Goal: Task Accomplishment & Management: Manage account settings

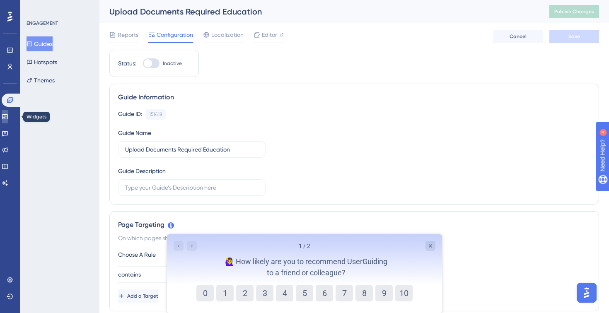
click at [8, 120] on icon at bounding box center [5, 117] width 7 height 7
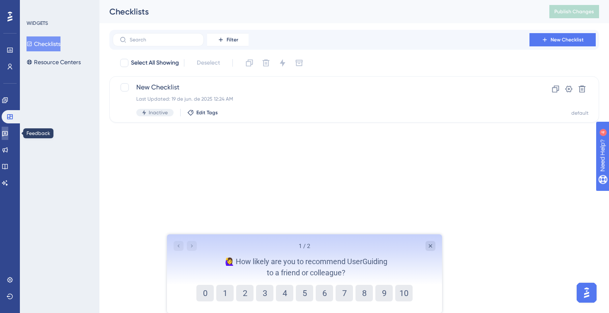
click at [8, 133] on icon at bounding box center [5, 133] width 7 height 7
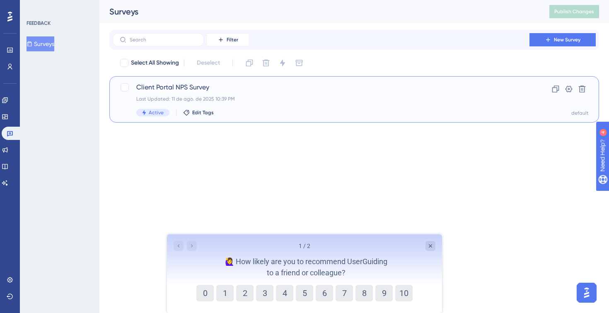
click at [165, 90] on span "Client Portal NPS Survey" at bounding box center [321, 88] width 370 height 10
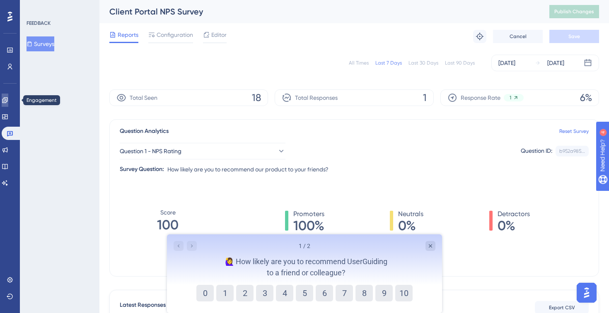
click at [5, 101] on link at bounding box center [5, 100] width 7 height 13
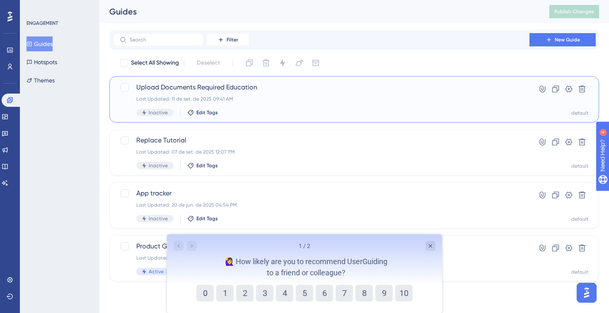
click at [213, 85] on span "Upload Documents Required Education" at bounding box center [321, 88] width 370 height 10
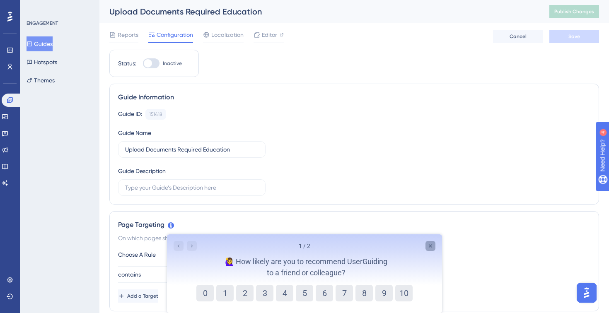
click at [428, 247] on icon "Close survey" at bounding box center [430, 246] width 7 height 7
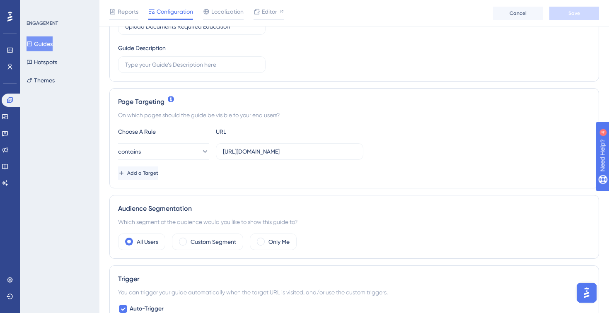
scroll to position [128, 0]
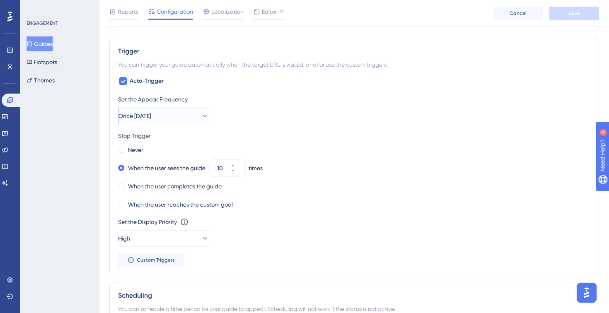
click at [151, 115] on span "Once in 7 days" at bounding box center [135, 116] width 33 height 10
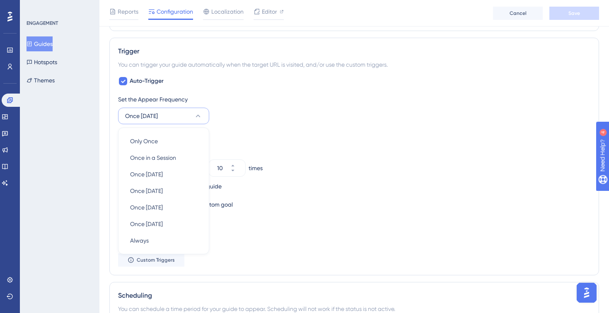
scroll to position [389, 0]
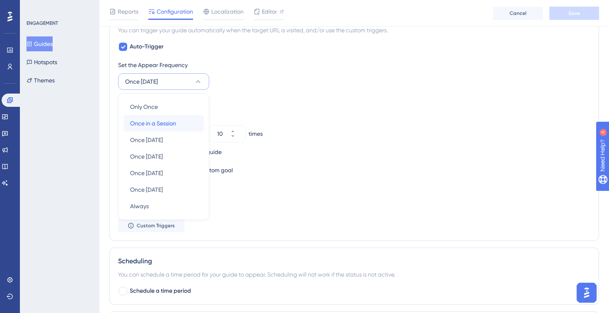
click at [179, 127] on div "Once in a Session Once in a Session" at bounding box center [163, 123] width 67 height 17
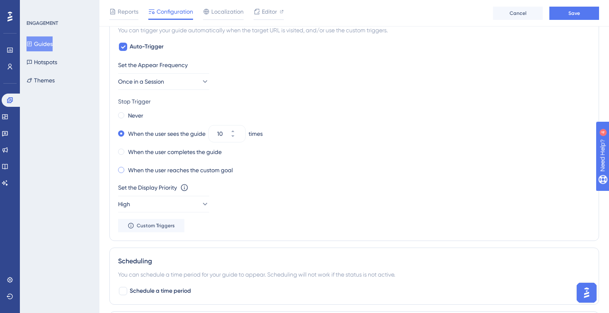
click at [172, 169] on label "When the user reaches the custom goal" at bounding box center [180, 170] width 105 height 10
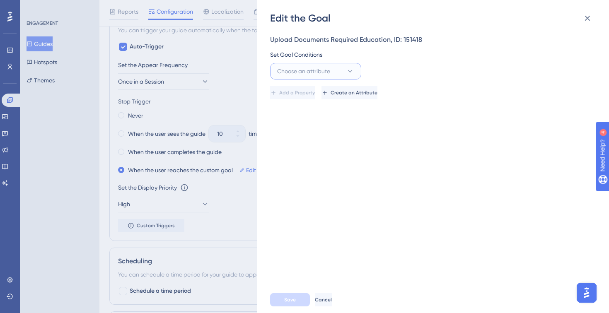
click at [339, 71] on button "Choose an attribute" at bounding box center [315, 71] width 91 height 17
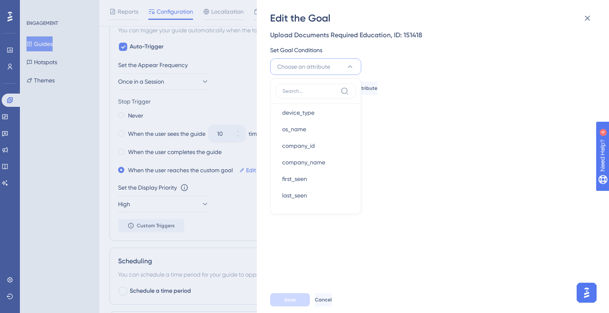
scroll to position [6, 0]
click at [415, 100] on div "Upload Documents Required Education, ID: 151418 Set Goal Conditions Choose an a…" at bounding box center [437, 156] width 334 height 262
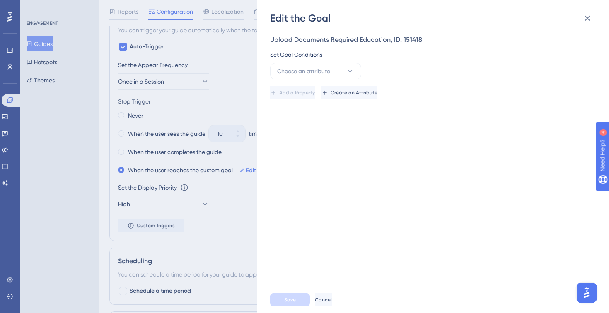
scroll to position [0, 0]
click at [222, 165] on div "Edit the Goal Upload Documents Required Education, ID: 151418 Set Goal Conditio…" at bounding box center [304, 156] width 609 height 313
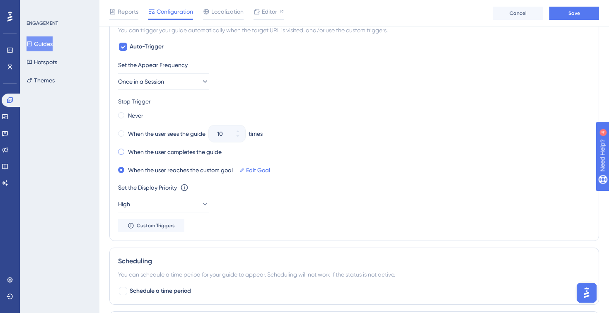
click at [125, 152] on div "When the user completes the guide" at bounding box center [170, 152] width 104 height 12
click at [186, 202] on button "High" at bounding box center [163, 204] width 91 height 17
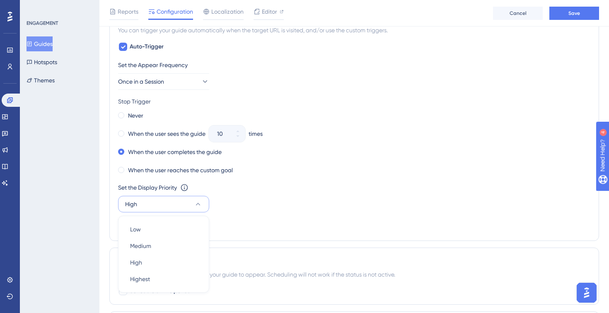
scroll to position [487, 0]
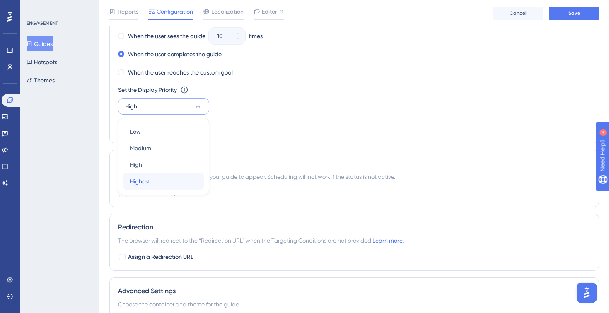
click at [175, 182] on div "Highest Highest" at bounding box center [163, 181] width 67 height 17
click at [229, 126] on div "Set the Appear Frequency Once in a Session Stop Trigger Never When the user see…" at bounding box center [354, 48] width 473 height 172
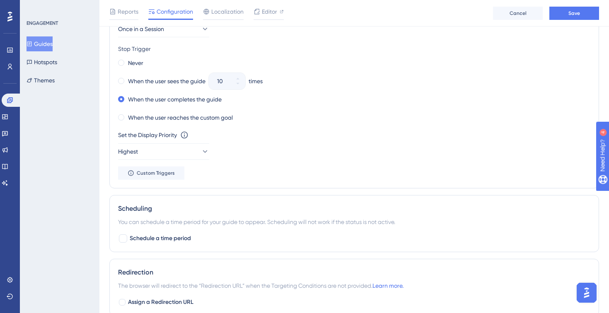
scroll to position [432, 0]
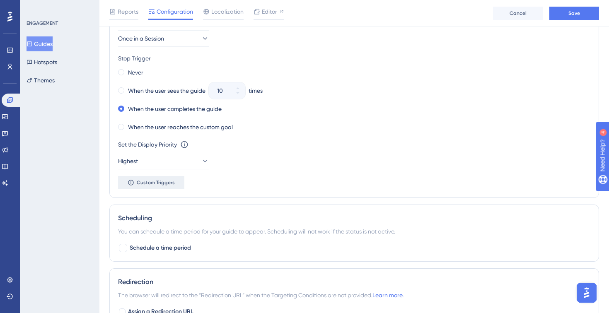
click at [167, 180] on span "Custom Triggers" at bounding box center [156, 183] width 38 height 7
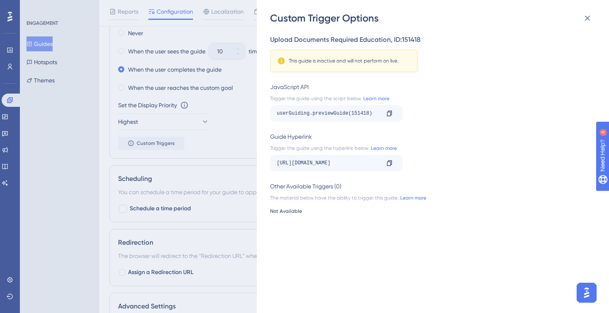
scroll to position [471, 0]
click at [389, 168] on div at bounding box center [389, 163] width 13 height 13
click at [338, 163] on div "https://app.capec.io/deal-details-form?recordId=9131698386&__ug__=151418" at bounding box center [328, 163] width 103 height 13
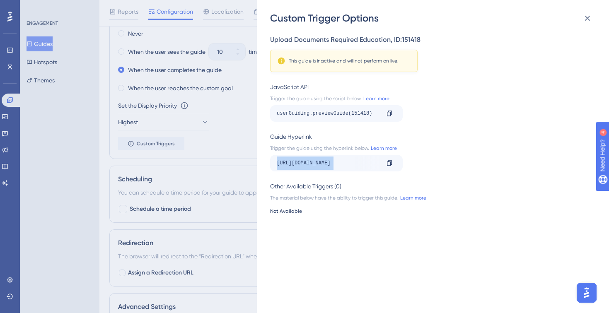
click at [338, 163] on div "https://app.capec.io/deal-details-form?recordId=9131698386&__ug__=151418" at bounding box center [328, 163] width 103 height 13
click at [361, 165] on div "https://app.capec.io/deal-details-form?recordId=9131698386&__ug__=151418" at bounding box center [328, 163] width 103 height 13
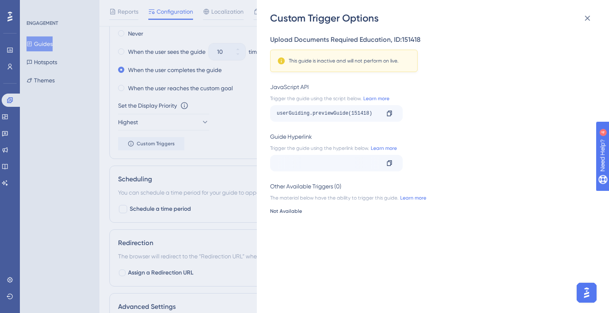
scroll to position [0, 112]
click at [388, 148] on link "Learn more" at bounding box center [383, 148] width 28 height 7
click at [227, 128] on div "Custom Trigger Options Upload Documents Required Education , ID: 151418 This gu…" at bounding box center [304, 156] width 609 height 313
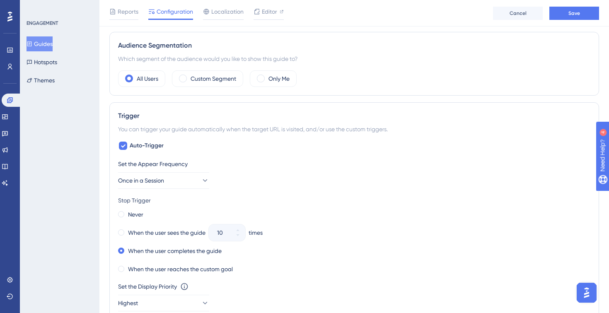
scroll to position [290, 0]
click at [158, 145] on span "Auto-Trigger" at bounding box center [147, 146] width 34 height 10
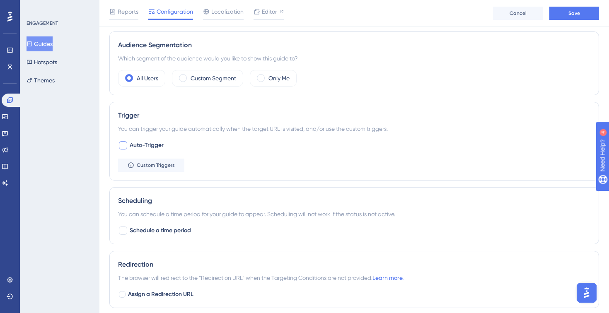
click at [158, 145] on span "Auto-Trigger" at bounding box center [147, 146] width 34 height 10
checkbox input "true"
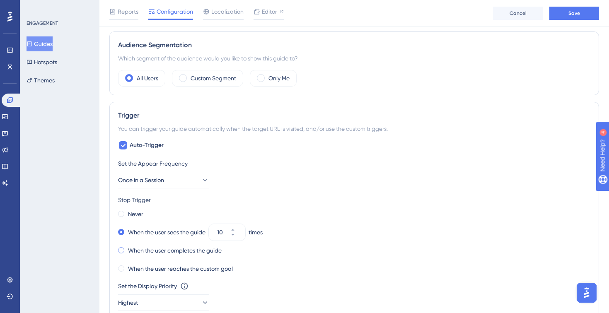
click at [192, 256] on div "When the user completes the guide" at bounding box center [170, 251] width 104 height 12
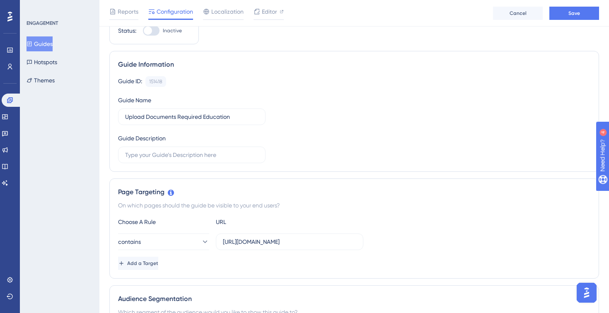
scroll to position [34, 0]
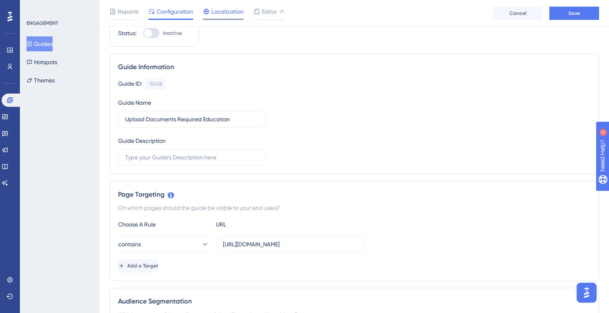
click at [216, 13] on span "Localization" at bounding box center [227, 12] width 32 height 10
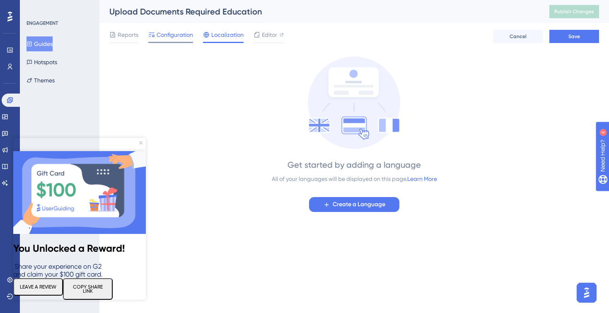
click at [170, 40] on div "Configuration" at bounding box center [170, 36] width 45 height 13
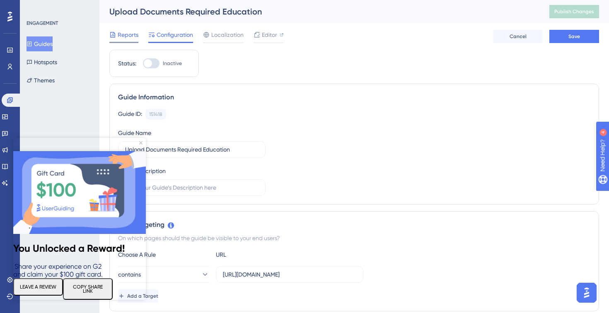
click at [126, 42] on div at bounding box center [123, 42] width 29 height 1
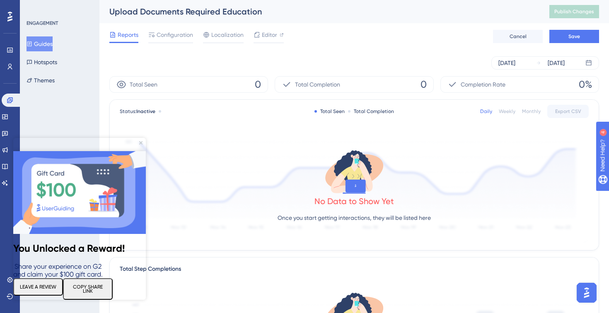
click at [164, 46] on div "Reports Configuration Localization Editor Cancel Save" at bounding box center [354, 36] width 490 height 27
click at [167, 38] on span "Configuration" at bounding box center [175, 35] width 36 height 10
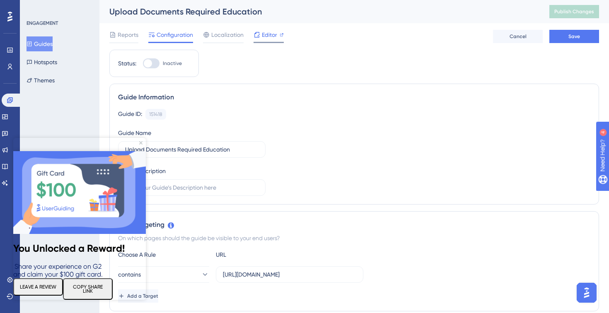
click at [269, 36] on span "Editor" at bounding box center [269, 35] width 15 height 10
